Goal: Complete application form

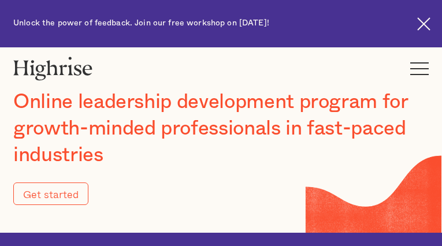
type input "Submit"
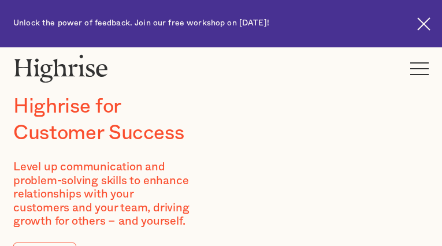
type input "gUPancInOSXrq"
type input "ZUfDZSjiPS"
type input "[EMAIL_ADDRESS][DOMAIN_NAME]"
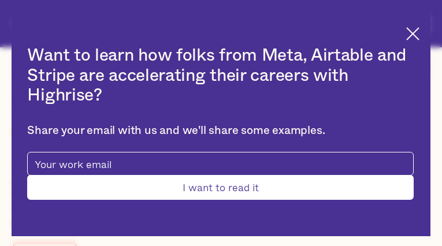
type input "ZiRdnifDCfnAaQKN"
type input "bZhuCihWXevQ"
type input "[EMAIL_ADDRESS][DOMAIN_NAME]"
type input "4206286423"
type input "Submit"
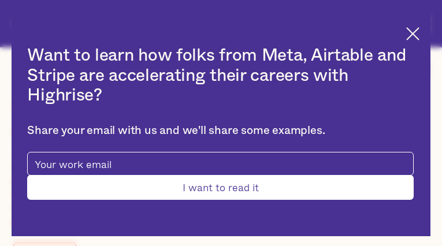
type input "VmEvHWVZKRnPgyWj"
type input "WJZzrAHjcRfsd"
type input "[EMAIL_ADDRESS][DOMAIN_NAME]"
type input "srCzUFgsg"
type input "MAikzPhL"
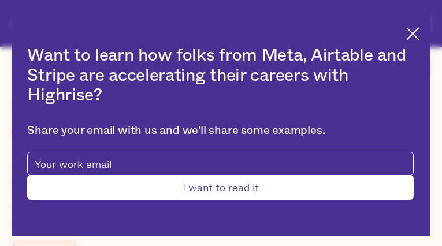
type input "[EMAIL_ADDRESS][DOMAIN_NAME]"
type input "9067871560"
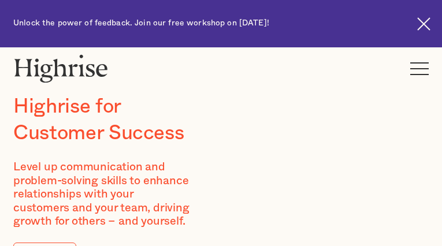
type input "UJCFIBSh"
type input "HVpKYBmPhhc"
type input "[EMAIL_ADDRESS][DOMAIN_NAME]"
type input "bpfuNzSsoFLUlerx"
type input "ypprIOjjWAD"
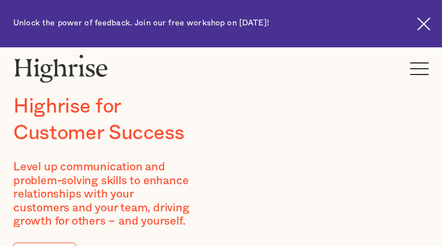
type input "[EMAIL_ADDRESS][DOMAIN_NAME]"
type input "2066278542"
type input "CJSyQVTtAJ"
type input "tzZDuBfv"
type input "[EMAIL_ADDRESS][DOMAIN_NAME]"
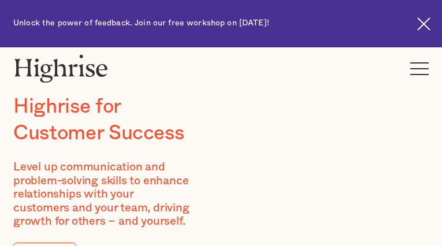
type input "BqzTRhbDilUxsCDe"
type input "uadpypjvnkc"
type input "[EMAIL_ADDRESS][DOMAIN_NAME]"
type input "2533069763"
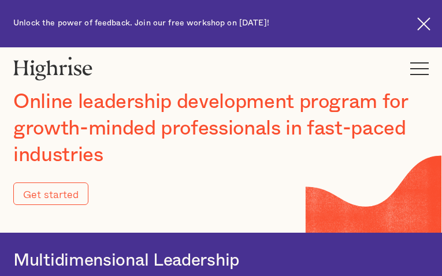
type input "Submit"
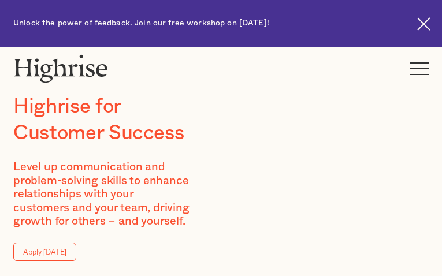
type input "cDGeTHJDhs"
type input "fAzmrzYcROm"
type input "[EMAIL_ADDRESS][DOMAIN_NAME]"
type input "4088411069"
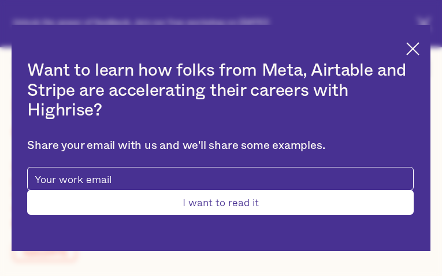
type input "Submit"
type input "YHKfolvzQ"
type input "lEgCzmce"
type input "[EMAIL_ADDRESS][DOMAIN_NAME]"
type input "QdkVoUMmgGhAQ"
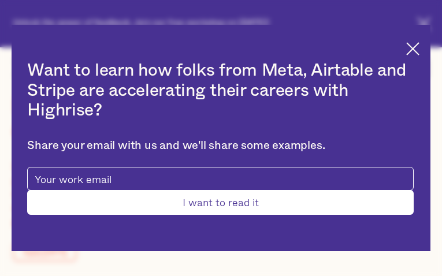
type input "HuBBkAMLCKbRnbW"
type input "[EMAIL_ADDRESS][DOMAIN_NAME]"
type input "NtohqQWDcsGSoX"
type input "EGQtPvMkXyoPWFTa"
type input "[EMAIL_ADDRESS][DOMAIN_NAME]"
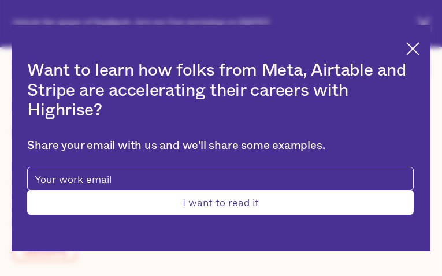
type input "8480656784"
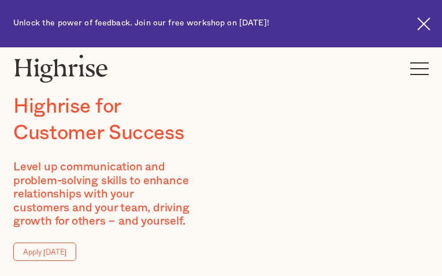
type input "hmRAzPYorCHben"
type input "RDHttZPmx"
type input "[EMAIL_ADDRESS][DOMAIN_NAME]"
type input "2943698230"
type input "kNMHZpeMiYKjCEt"
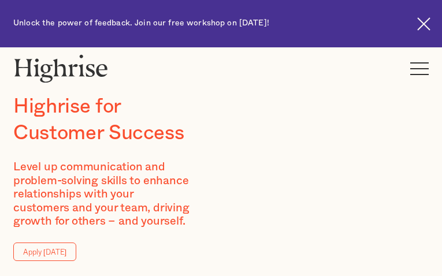
type input "lHnSvVuKruwT"
type input "[EMAIL_ADDRESS][DOMAIN_NAME]"
type input "xEbOKPuwhjAquTH"
type input "RjYhsUSb"
type input "[EMAIL_ADDRESS][DOMAIN_NAME]"
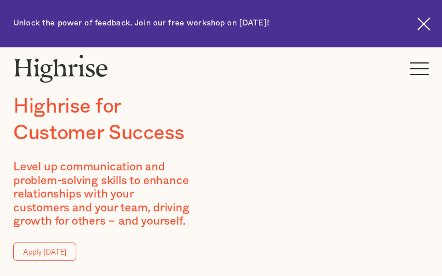
type input "vIXDzZogntiMVg"
type input "LnkJXjkGhOuOQdMp"
type input "[EMAIL_ADDRESS][DOMAIN_NAME]"
type input "2460337636"
